Goal: Information Seeking & Learning: Learn about a topic

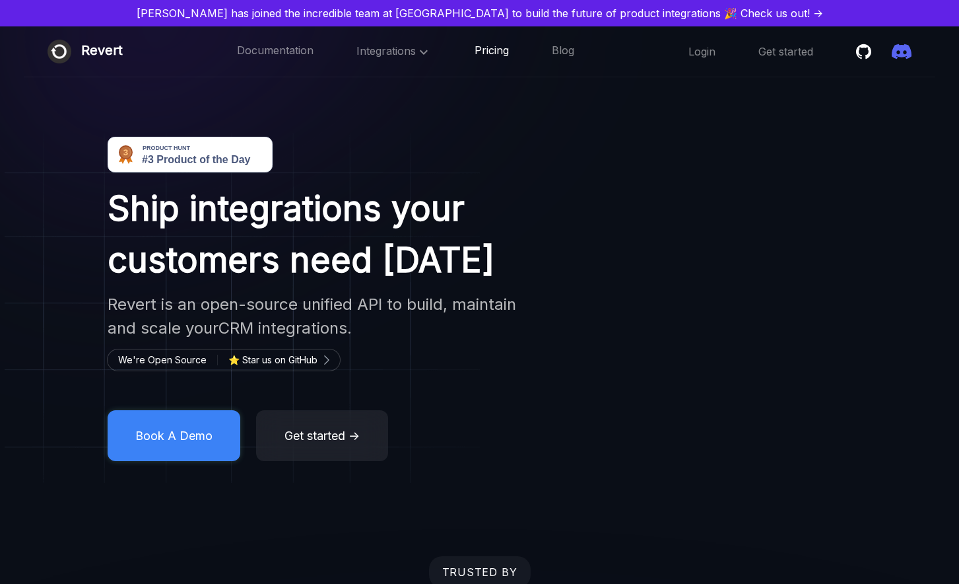
click at [494, 55] on link "Pricing" at bounding box center [492, 51] width 34 height 17
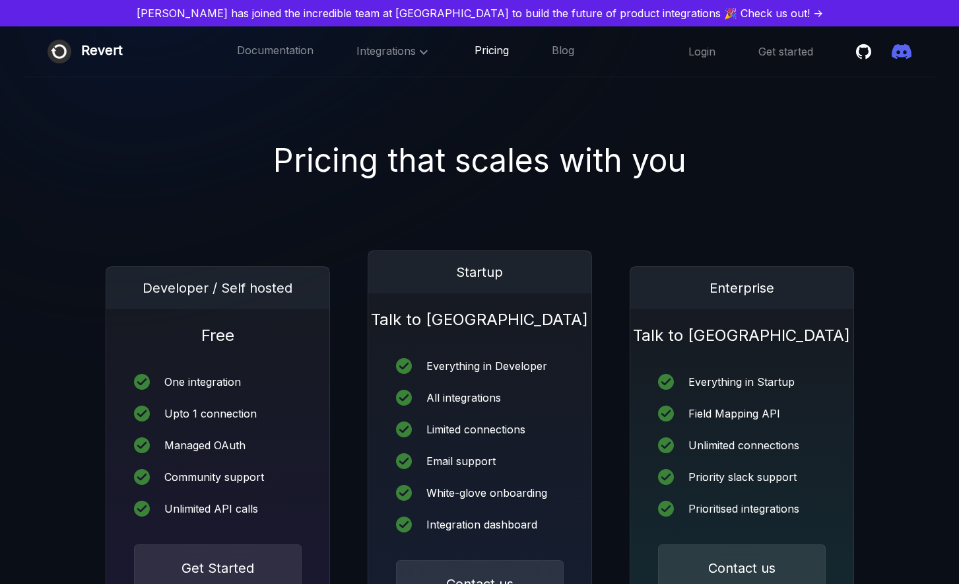
click at [494, 51] on link "Pricing" at bounding box center [492, 51] width 34 height 17
click at [292, 46] on link "Documentation" at bounding box center [275, 51] width 77 height 17
click at [477, 5] on link "[PERSON_NAME] has joined the incredible team at [GEOGRAPHIC_DATA] to build the …" at bounding box center [479, 13] width 949 height 16
click at [560, 53] on link "Blog" at bounding box center [563, 51] width 22 height 17
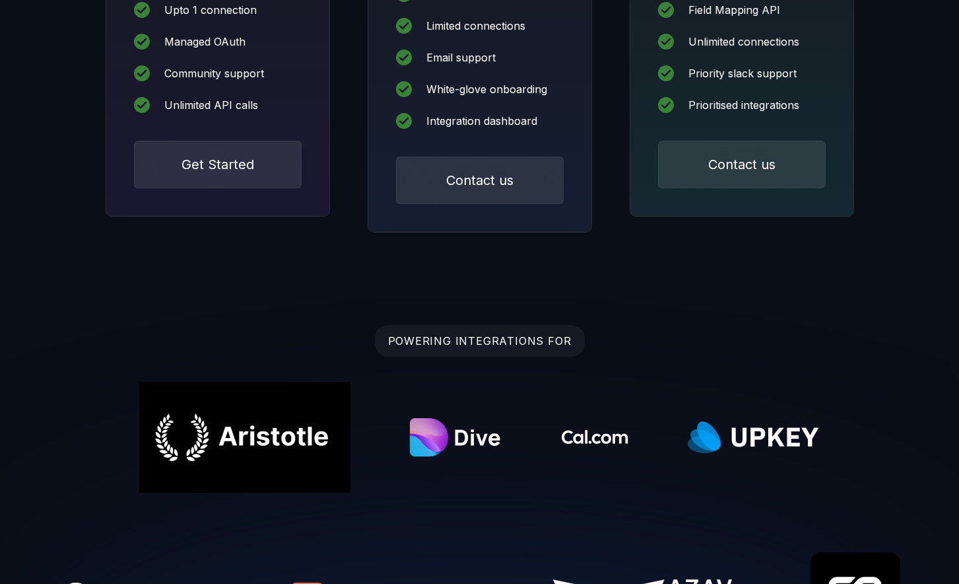
scroll to position [392, 0]
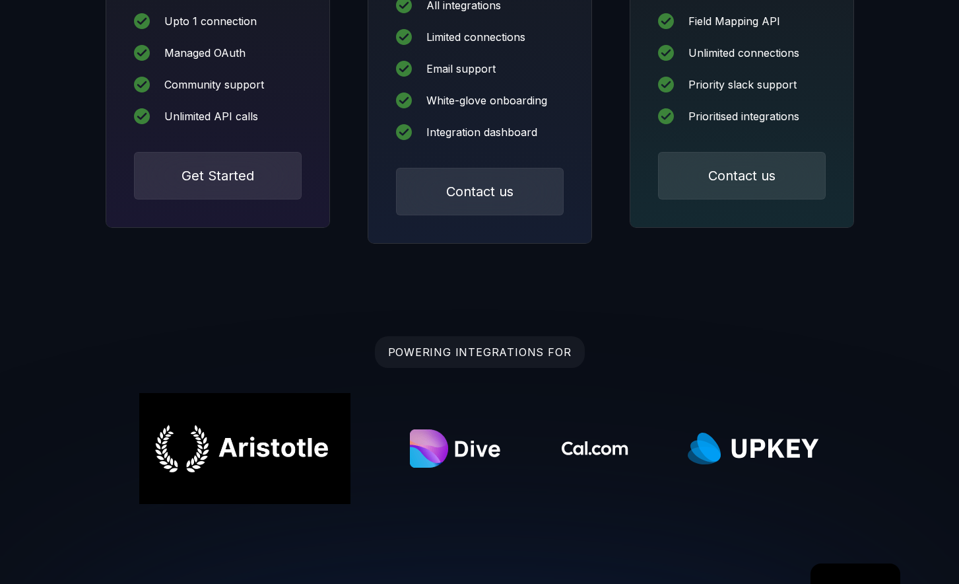
click at [492, 368] on div "POWERING INTEGRATIONS FOR" at bounding box center [479, 496] width 959 height 321
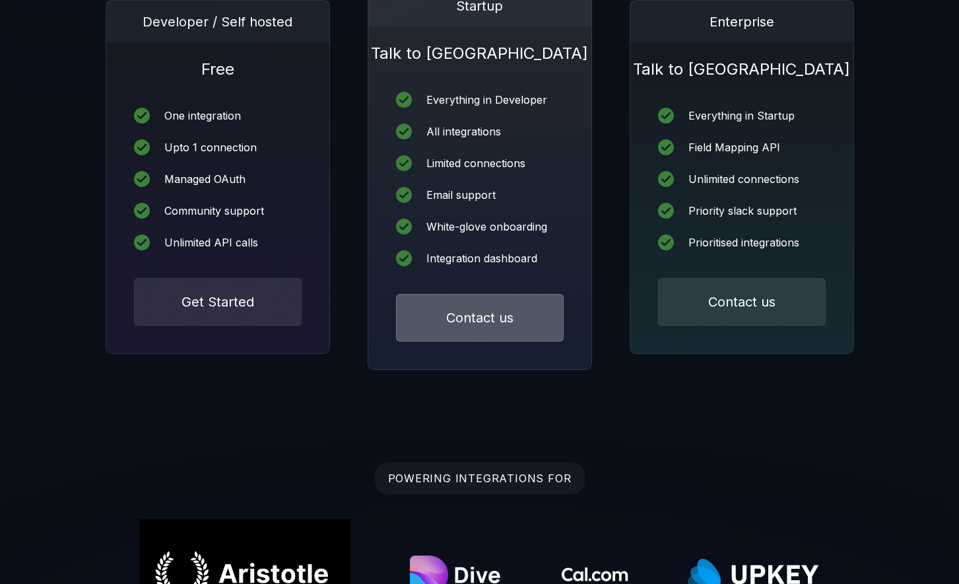
scroll to position [0, 0]
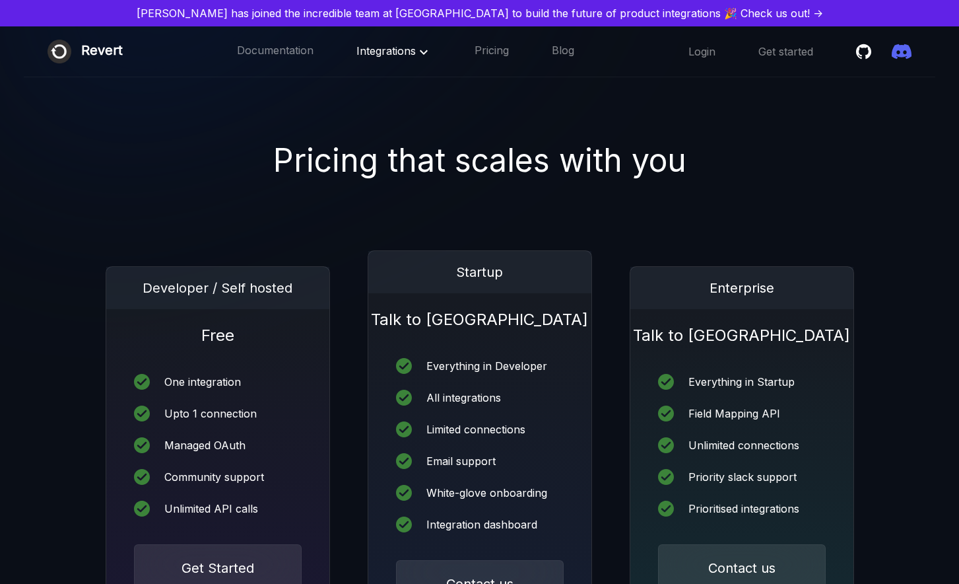
click at [381, 51] on span "Integrations" at bounding box center [393, 50] width 75 height 13
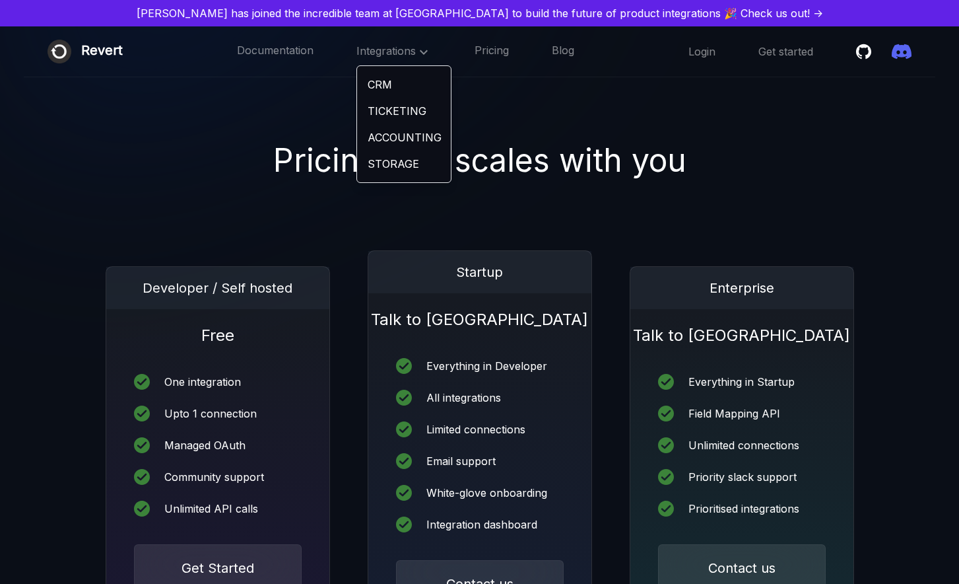
click at [388, 81] on link "CRM" at bounding box center [404, 84] width 94 height 26
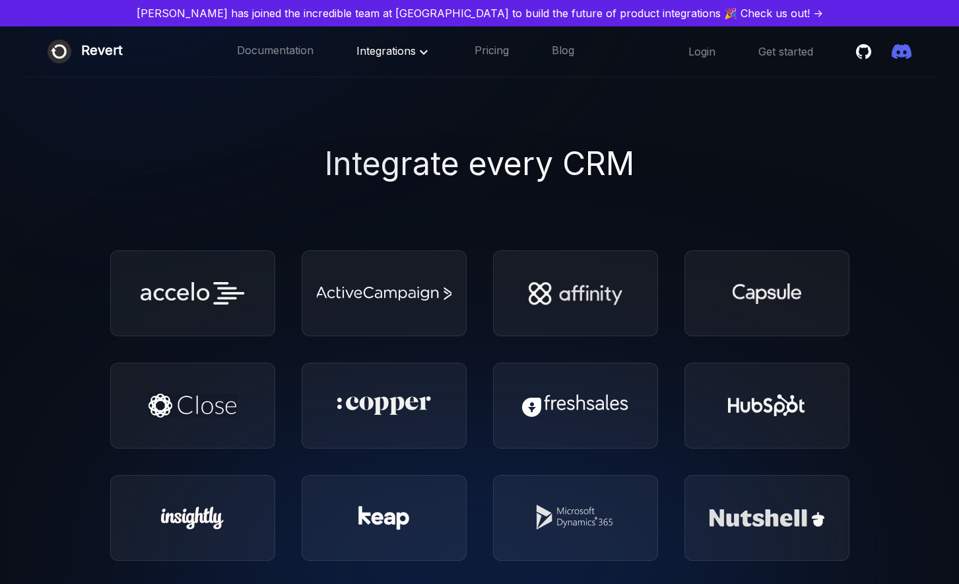
click at [413, 55] on span "Integrations" at bounding box center [393, 50] width 75 height 13
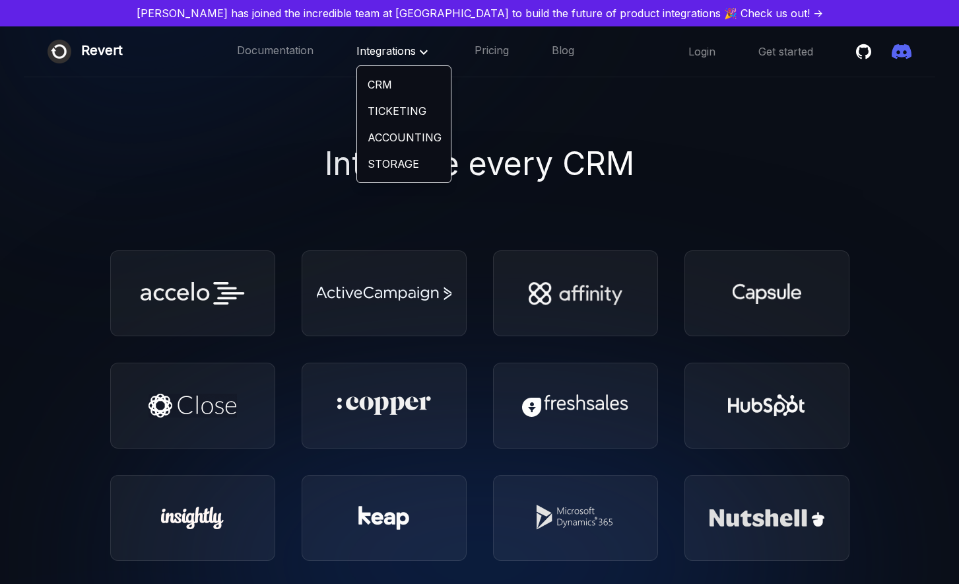
click at [411, 107] on link "TICKETING" at bounding box center [404, 111] width 94 height 26
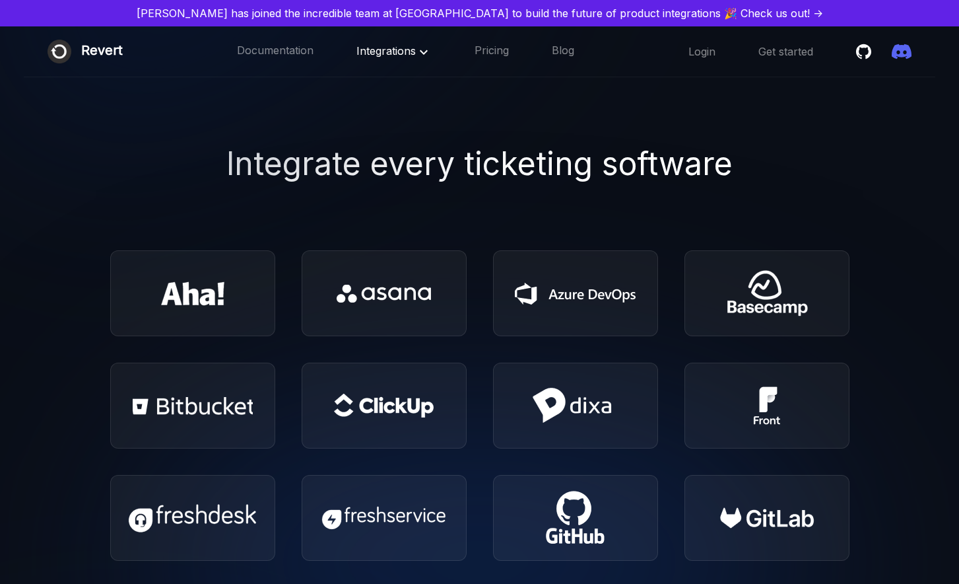
click at [401, 53] on span "Integrations" at bounding box center [393, 50] width 75 height 13
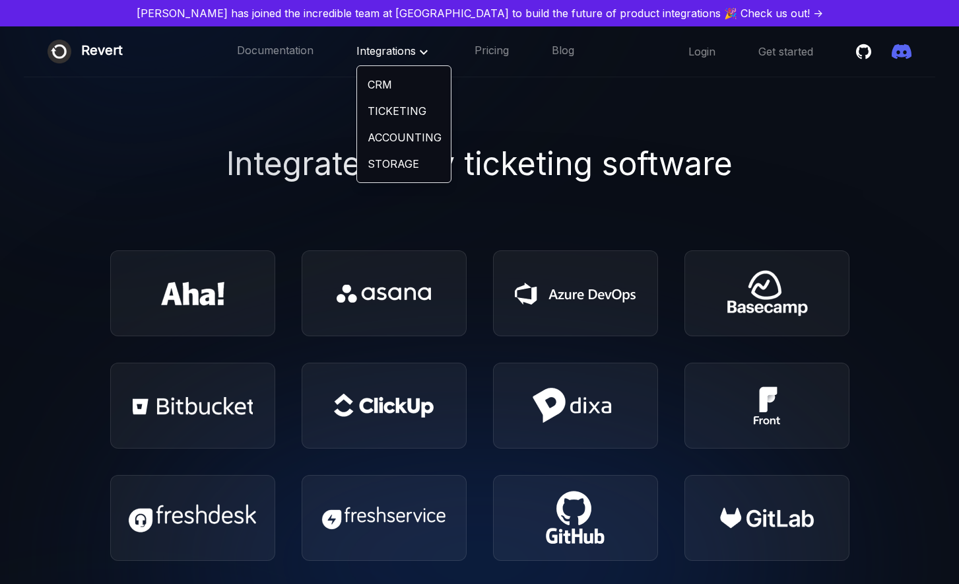
click at [419, 160] on link "STORAGE" at bounding box center [404, 164] width 94 height 26
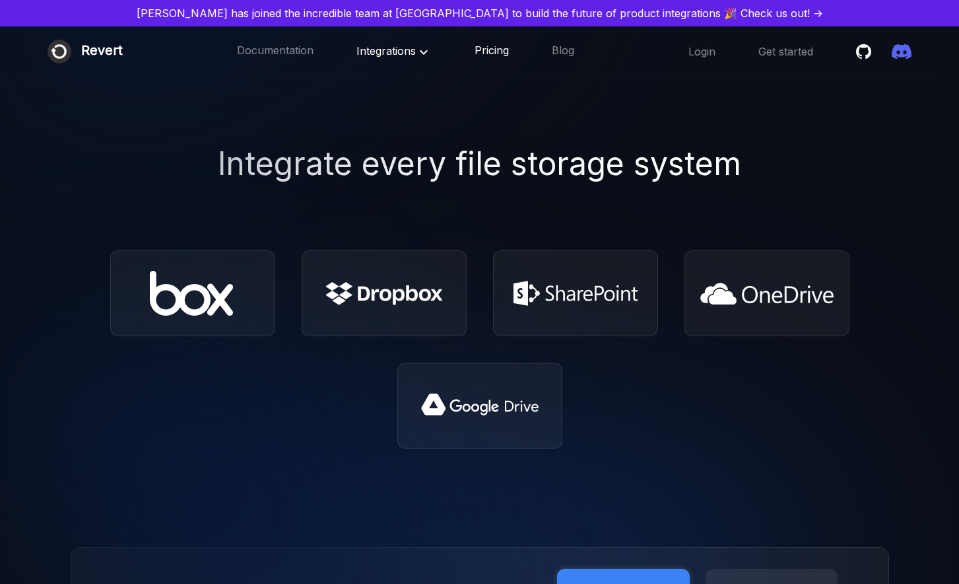
click at [495, 53] on link "Pricing" at bounding box center [492, 51] width 34 height 17
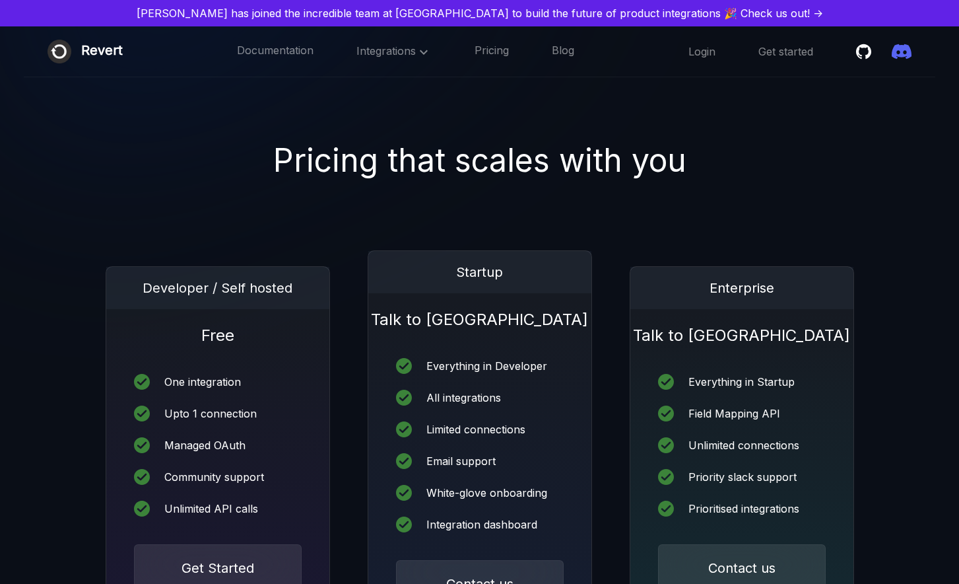
click at [573, 56] on div "Revert Documentation Integrations Pricing Blog ☰ Login Get started" at bounding box center [480, 51] width 912 height 51
click at [566, 56] on link "Blog" at bounding box center [563, 51] width 22 height 17
